Goal: Information Seeking & Learning: Learn about a topic

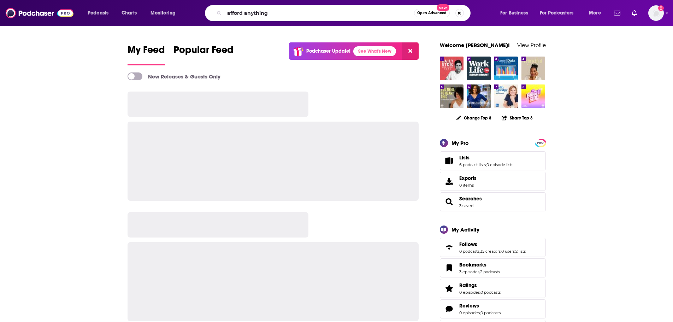
type input "afford anything"
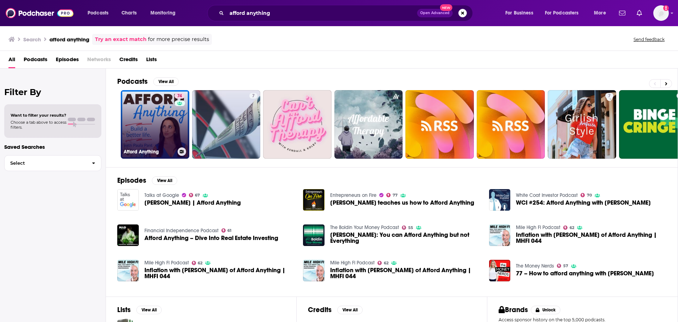
click at [137, 121] on link "74 Afford Anything" at bounding box center [155, 124] width 68 height 68
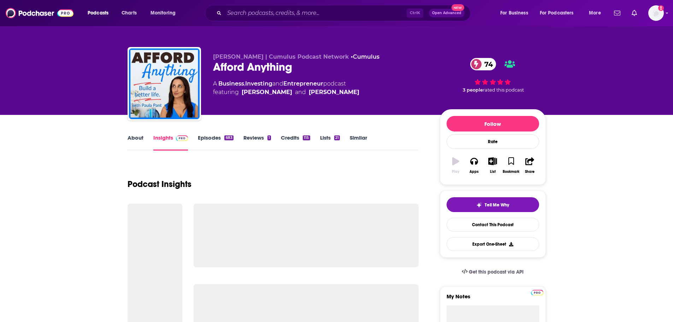
scroll to position [141, 0]
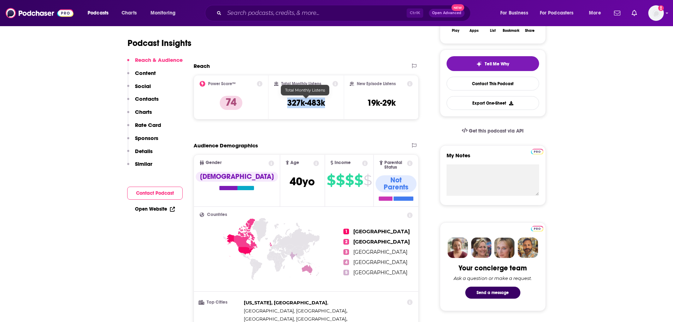
drag, startPoint x: 332, startPoint y: 105, endPoint x: 279, endPoint y: 101, distance: 52.7
click at [279, 101] on div "Total Monthly Listens 327k-483k" at bounding box center [306, 97] width 64 height 32
drag, startPoint x: 314, startPoint y: 106, endPoint x: 324, endPoint y: 104, distance: 10.5
click at [315, 106] on h3 "327k-483k" at bounding box center [306, 102] width 38 height 11
click at [315, 107] on h3 "327k-483k" at bounding box center [306, 102] width 38 height 11
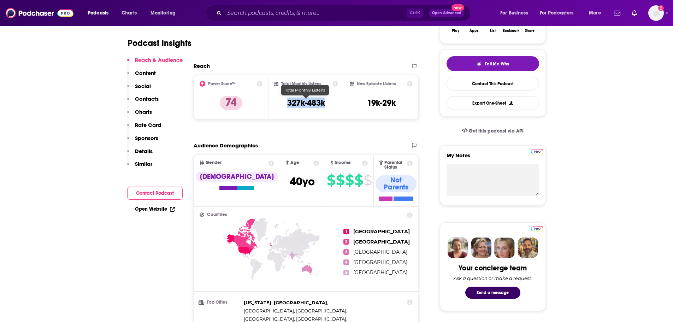
click at [330, 103] on div "Total Monthly Listens 327k-483k" at bounding box center [306, 97] width 64 height 32
click at [322, 106] on h3 "327k-483k" at bounding box center [306, 102] width 38 height 11
drag, startPoint x: 332, startPoint y: 102, endPoint x: 289, endPoint y: 107, distance: 43.3
click at [329, 102] on div "Total Monthly Listens 327k-483k" at bounding box center [306, 97] width 64 height 32
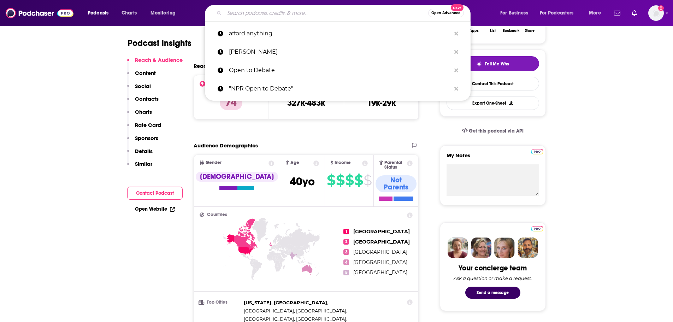
click at [263, 16] on input "Search podcasts, credits, & more..." at bounding box center [326, 12] width 204 height 11
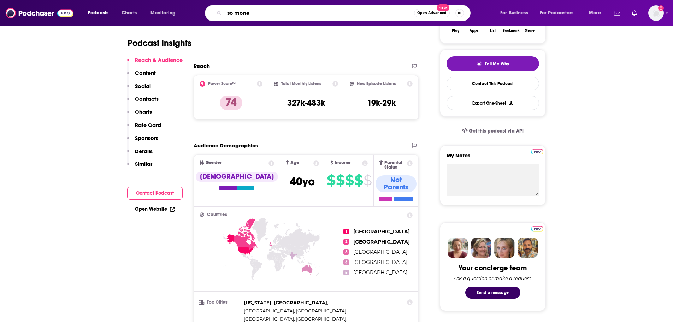
type input "so money"
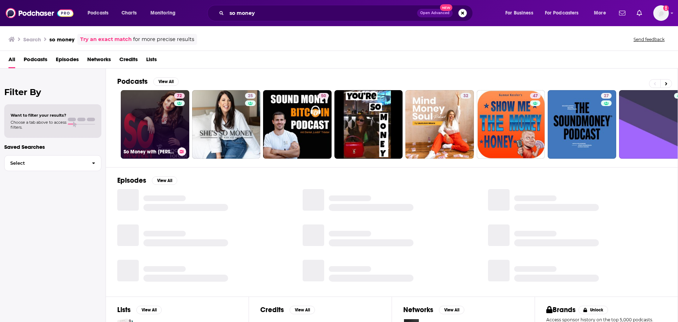
click at [168, 120] on link "72 So Money with [PERSON_NAME]" at bounding box center [155, 124] width 68 height 68
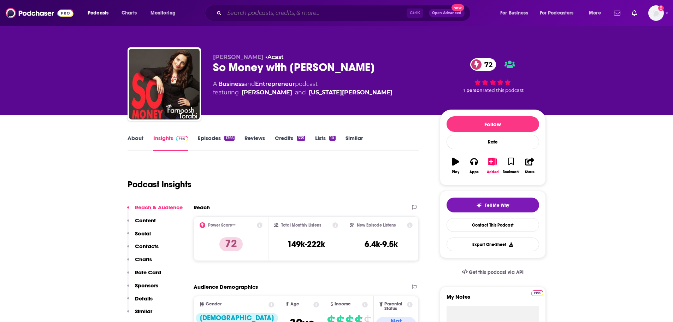
click at [297, 11] on input "Search podcasts, credits, & more..." at bounding box center [315, 12] width 182 height 11
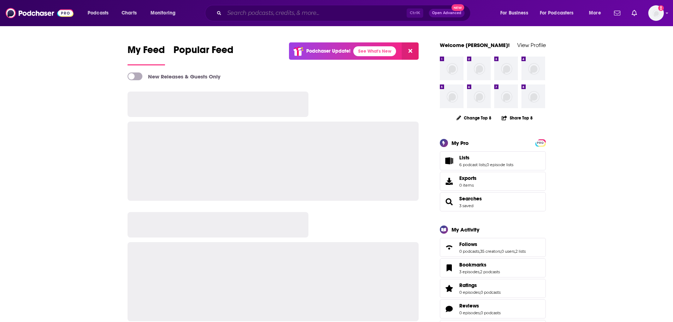
click at [279, 12] on input "Search podcasts, credits, & more..." at bounding box center [315, 12] width 182 height 11
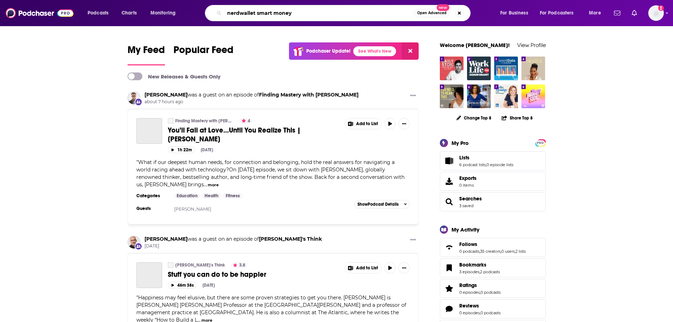
type input "nerdwallet smart money"
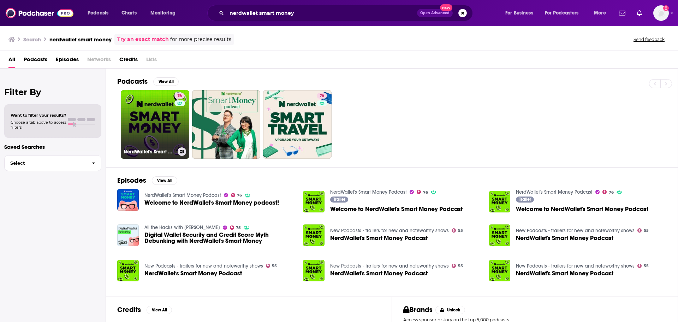
click at [157, 132] on link "76 NerdWallet's Smart Money Podcast" at bounding box center [155, 124] width 68 height 68
